Goal: Information Seeking & Learning: Check status

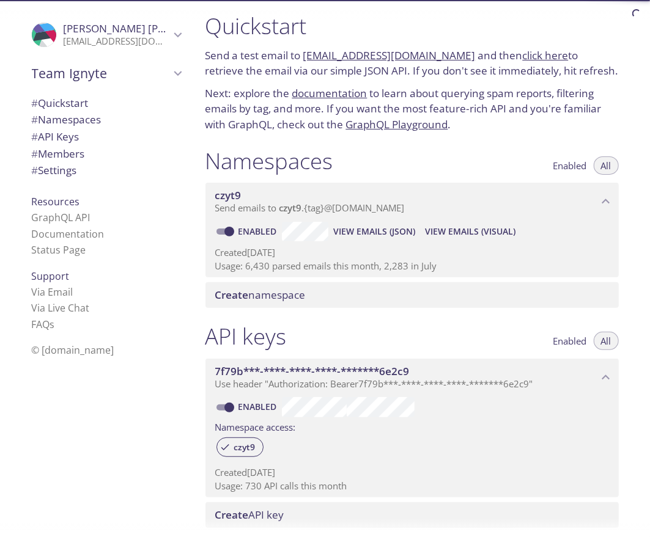
scroll to position [8, 0]
click at [471, 224] on span "View Emails (Visual)" at bounding box center [470, 231] width 90 height 15
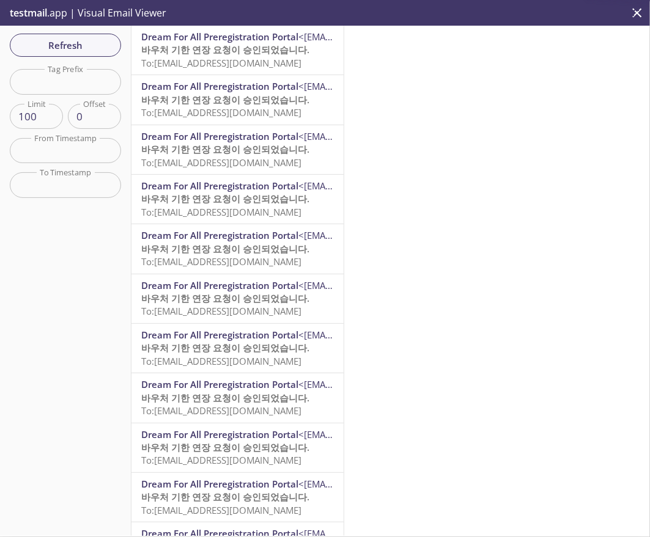
click at [257, 61] on span "To: [EMAIL_ADDRESS][DOMAIN_NAME]" at bounding box center [221, 63] width 160 height 12
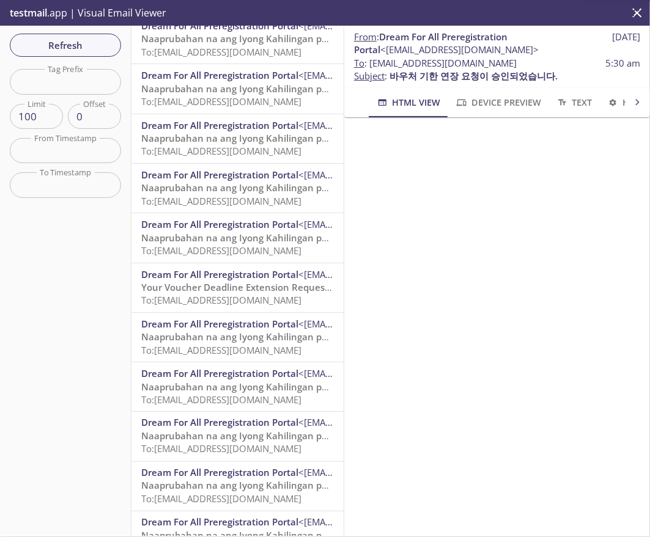
scroll to position [2548, 0]
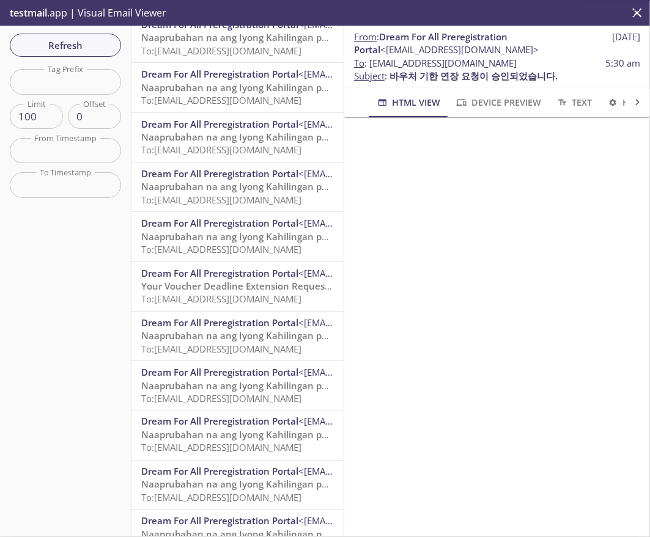
click at [238, 232] on span "Naaprubahan na ang Iyong Kahilingan para sa Extension ng Deadline ng Voucher" at bounding box center [321, 237] width 361 height 12
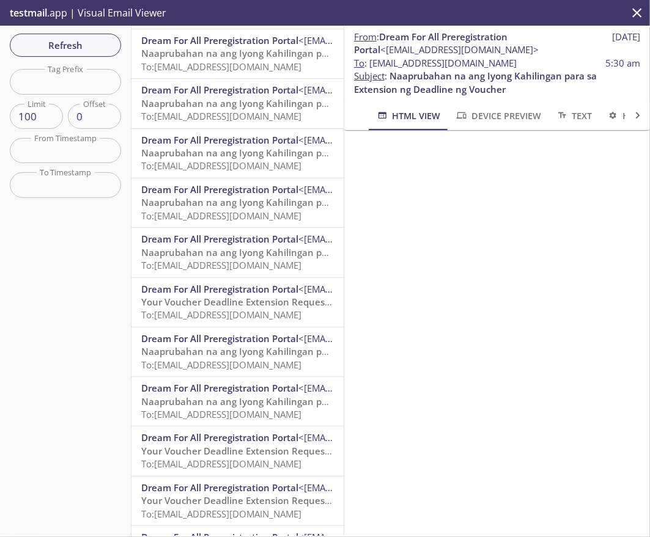
scroll to position [3340, 0]
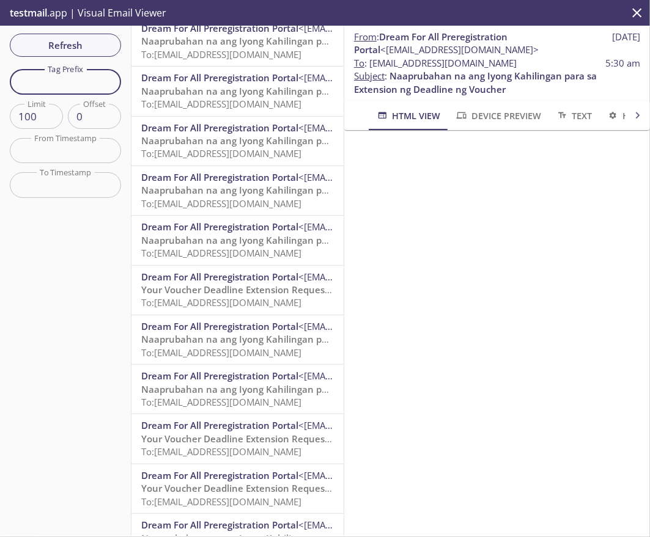
click at [56, 81] on input "text" at bounding box center [65, 81] width 111 height 25
type input "calhfatay"
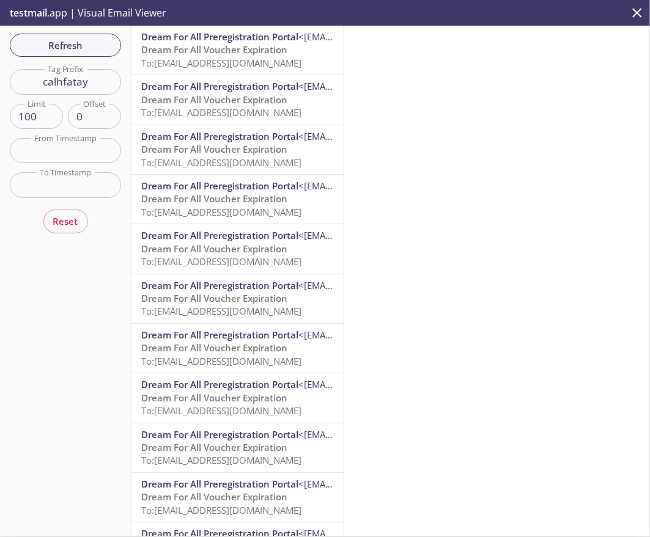
click at [220, 50] on span "Dream For All Voucher Expiration" at bounding box center [214, 49] width 146 height 12
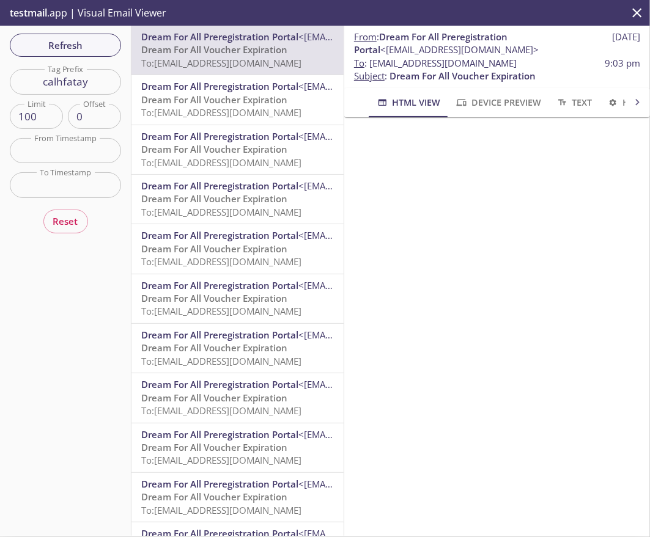
scroll to position [66, 0]
click at [247, 99] on span "Dream For All Voucher Expiration" at bounding box center [214, 100] width 146 height 12
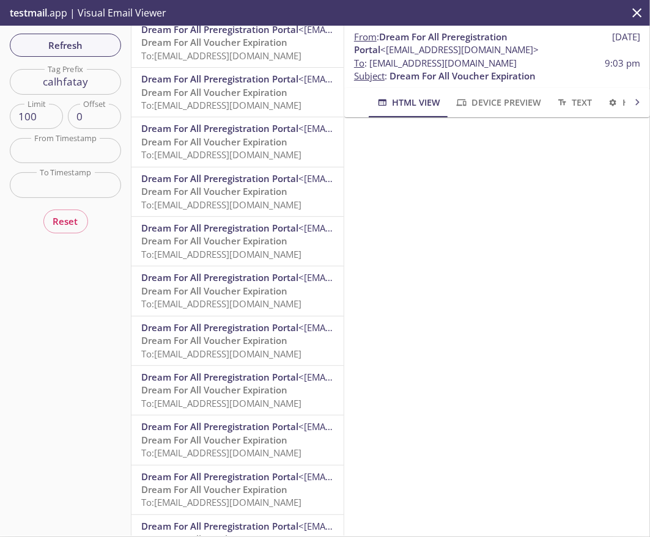
scroll to position [1464, 0]
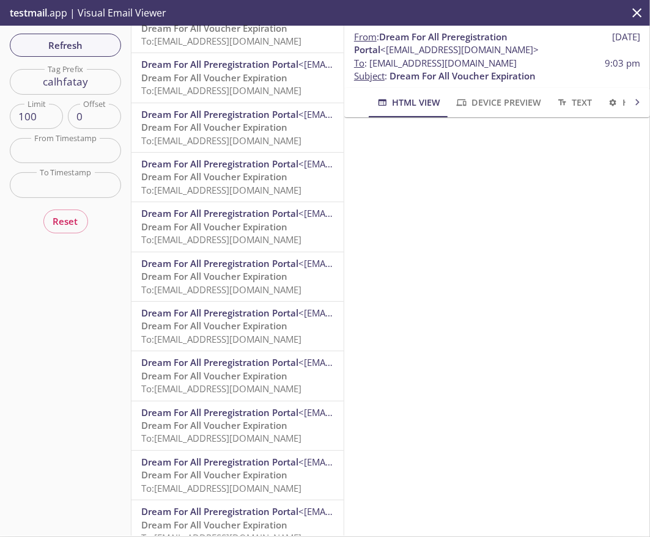
click at [238, 371] on span "Dream For All Voucher Expiration" at bounding box center [214, 376] width 146 height 12
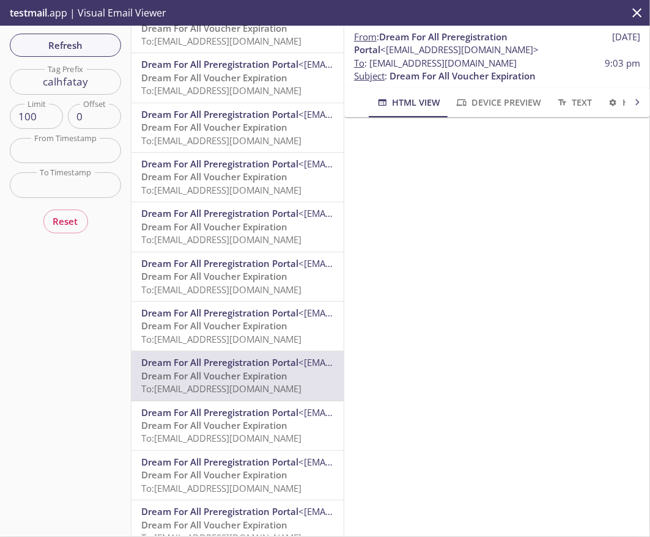
click at [632, 15] on icon "close" at bounding box center [637, 13] width 16 height 16
